Goal: Task Accomplishment & Management: Manage account settings

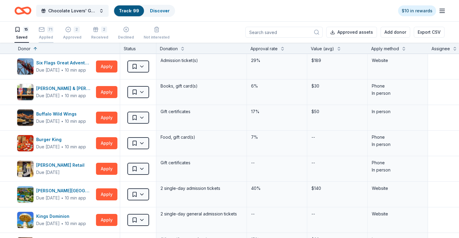
click at [53, 29] on div "71" at bounding box center [50, 30] width 6 height 6
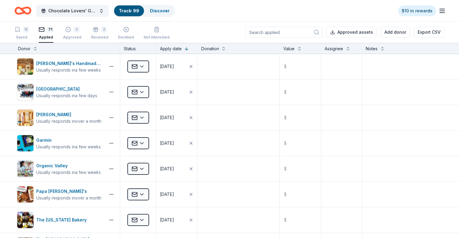
click at [282, 33] on input at bounding box center [283, 32] width 77 height 11
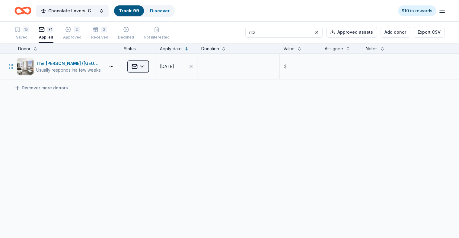
type input "ritz"
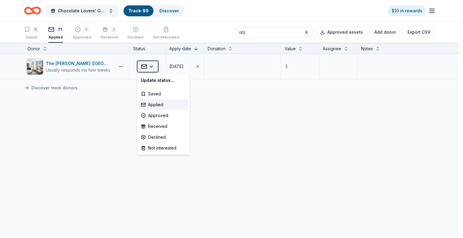
click at [146, 65] on html "Chocolate Lovers' Gala Track · 99 Discover $10 in rewards 15 Saved 71 Applied 2…" at bounding box center [231, 119] width 463 height 238
click at [150, 137] on div "Declined" at bounding box center [163, 137] width 50 height 11
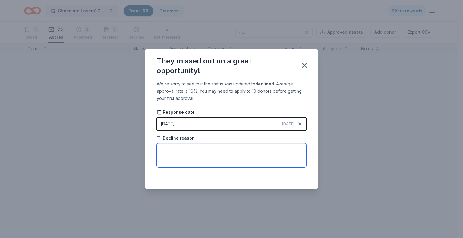
click at [207, 153] on textarea at bounding box center [232, 156] width 150 height 24
type textarea "Too many requests for donations"
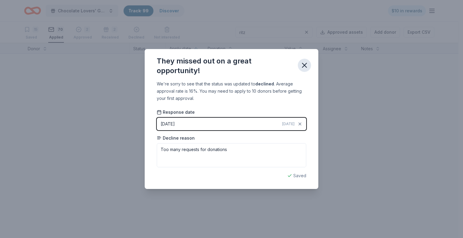
click at [302, 65] on icon "button" at bounding box center [304, 65] width 8 height 8
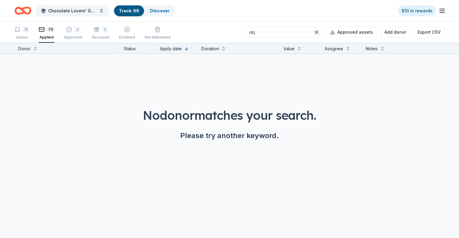
click at [313, 30] on button at bounding box center [316, 32] width 7 height 7
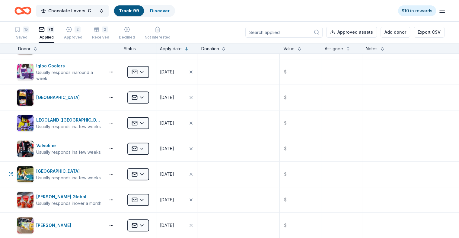
scroll to position [543, 0]
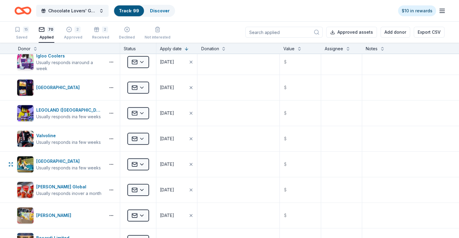
click at [80, 166] on div "Usually responds in a few weeks" at bounding box center [68, 168] width 65 height 6
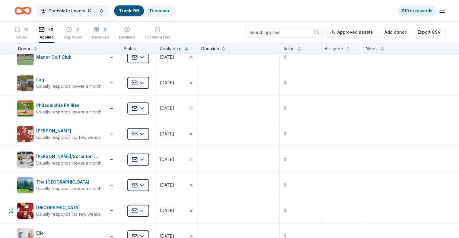
scroll to position [814, 0]
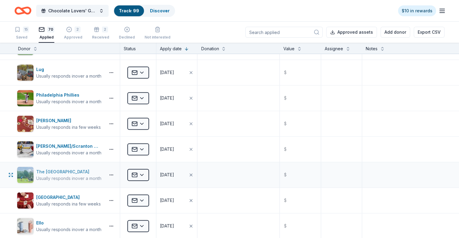
click at [86, 170] on div "The Shawnee Inn and Golf Resort" at bounding box center [68, 172] width 65 height 7
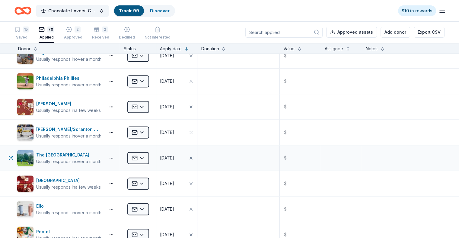
scroll to position [844, 0]
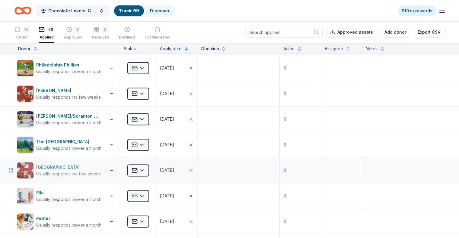
click at [83, 171] on div "Usually responds in a few weeks" at bounding box center [68, 174] width 65 height 6
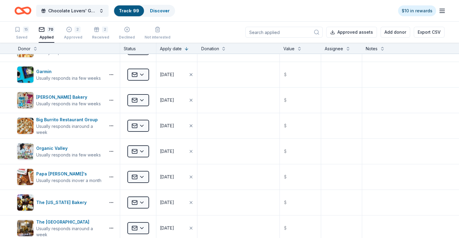
scroll to position [0, 0]
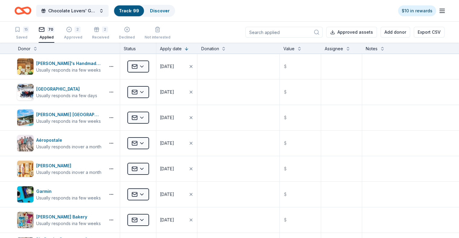
click at [261, 32] on input at bounding box center [283, 32] width 77 height 11
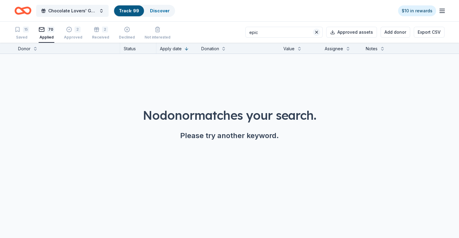
type input "epic"
click at [313, 31] on button at bounding box center [316, 32] width 7 height 7
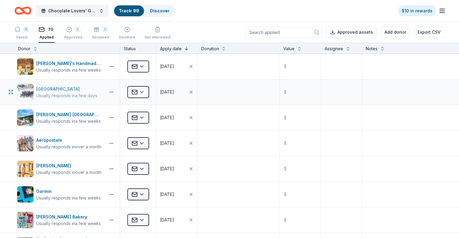
click at [82, 90] on div "Seven Springs Mountain Resort" at bounding box center [66, 89] width 61 height 7
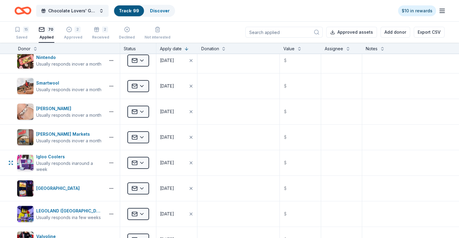
scroll to position [452, 0]
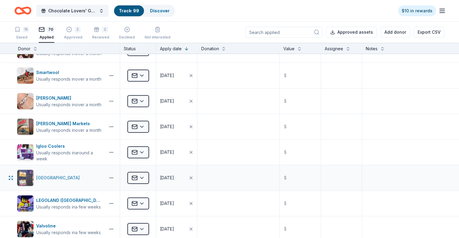
click at [82, 180] on div "Wind Creek Hospitality" at bounding box center [59, 178] width 46 height 7
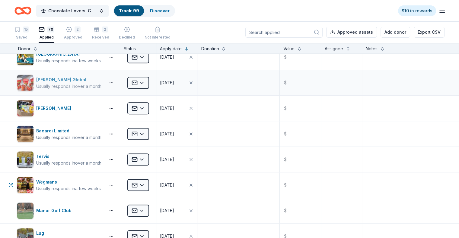
scroll to position [663, 0]
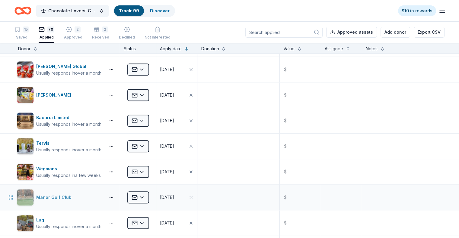
click at [94, 194] on div "Manor Golf Club" at bounding box center [60, 197] width 86 height 17
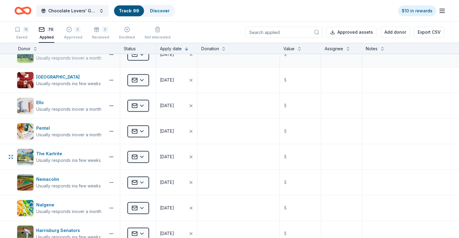
scroll to position [965, 0]
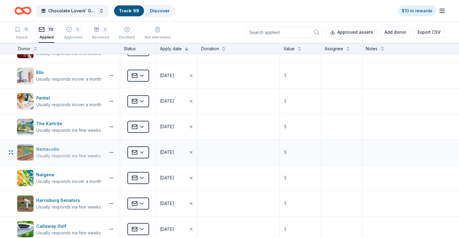
click at [88, 148] on div "Nemacolin" at bounding box center [68, 149] width 65 height 7
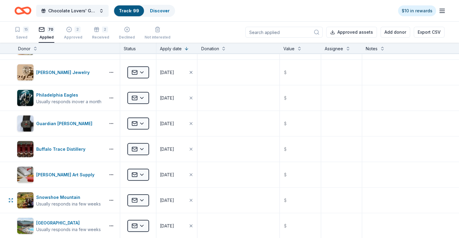
scroll to position [1357, 0]
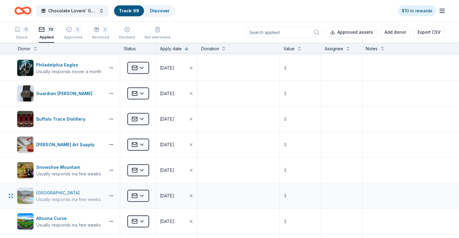
click at [86, 198] on div "Usually responds in a few weeks" at bounding box center [68, 200] width 65 height 6
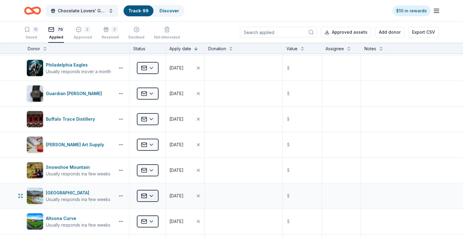
click at [147, 190] on html "Chocolate Lovers' Gala Track · 99 Discover $10 in rewards 15 Saved 70 Applied 2…" at bounding box center [231, 119] width 463 height 238
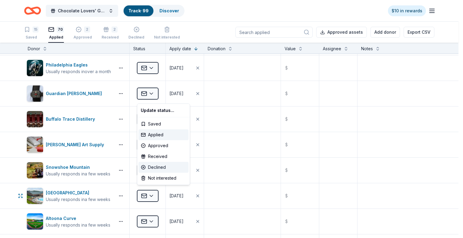
click at [158, 169] on div "Declined" at bounding box center [163, 167] width 50 height 11
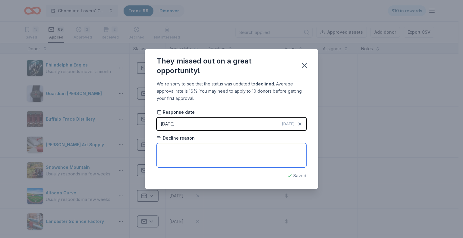
click at [180, 153] on textarea at bounding box center [232, 156] width 150 height 24
type textarea "Too many donation requests"
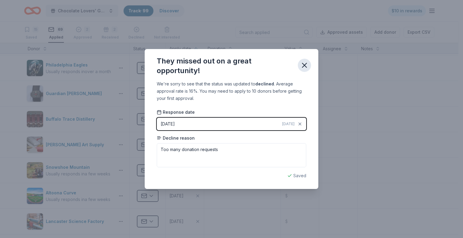
click at [305, 67] on icon "button" at bounding box center [304, 65] width 8 height 8
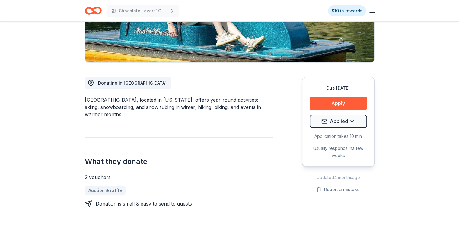
scroll to position [90, 0]
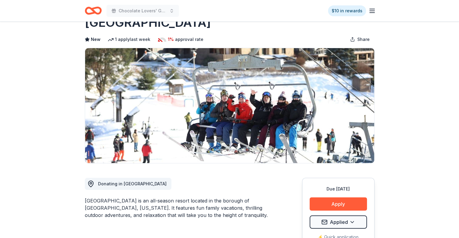
scroll to position [60, 0]
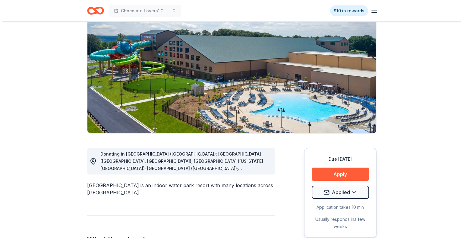
scroll to position [60, 0]
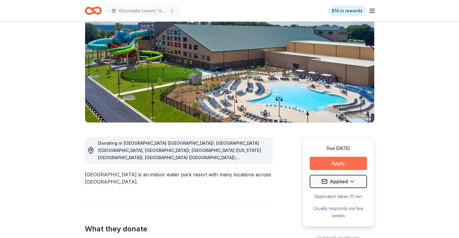
click at [337, 163] on button "Apply" at bounding box center [337, 163] width 57 height 13
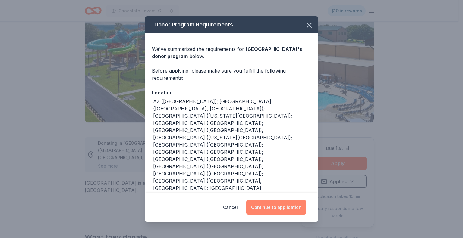
click at [276, 210] on button "Continue to application" at bounding box center [276, 208] width 60 height 14
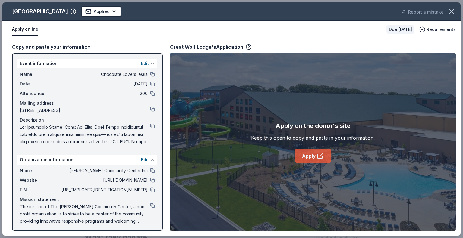
click at [309, 157] on link "Apply" at bounding box center [313, 156] width 36 height 14
